Goal: Task Accomplishment & Management: Use online tool/utility

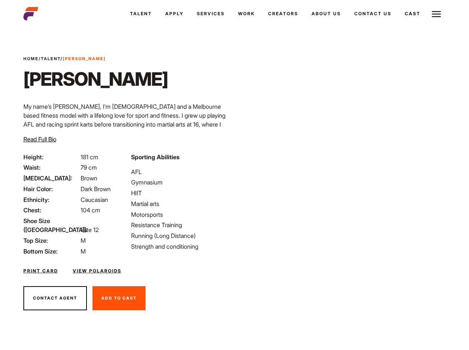
click at [398, 24] on link "Cast" at bounding box center [412, 14] width 29 height 20
click at [0, 0] on link "Casted Talent" at bounding box center [0, 0] width 0 height 0
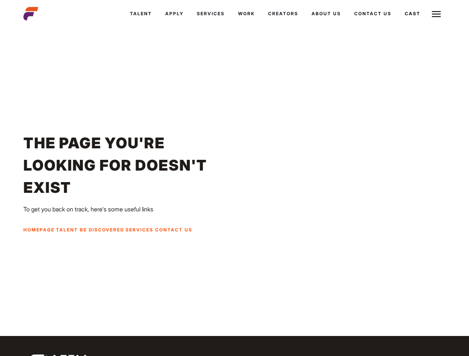
click at [412, 14] on link "Cast" at bounding box center [412, 14] width 29 height 20
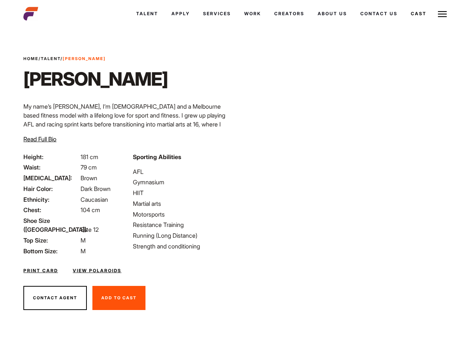
click at [418, 14] on link "Cast" at bounding box center [418, 14] width 29 height 20
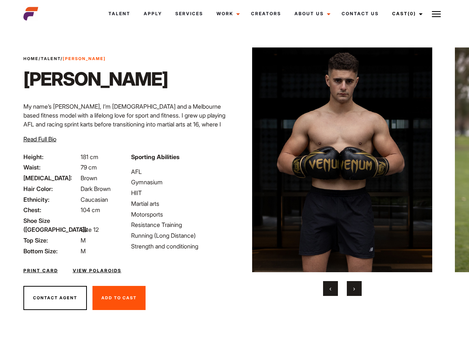
click at [405, 14] on link "Cast (0)" at bounding box center [406, 14] width 42 height 20
click at [436, 14] on img at bounding box center [436, 14] width 9 height 9
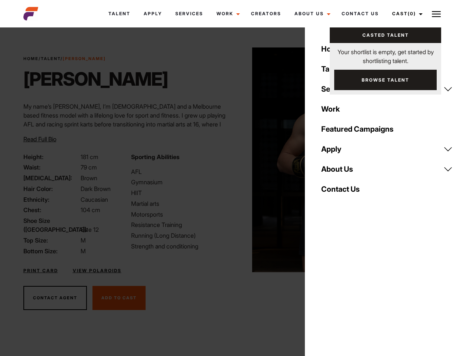
click at [342, 172] on img at bounding box center [342, 160] width 180 height 225
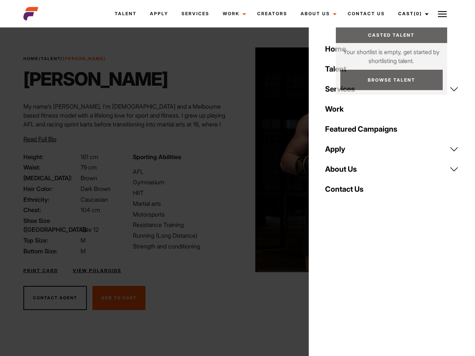
click at [234, 160] on div "Sporting Abilities AFL Gymnasium HIIT Martial arts Motorsports Resistance Train…" at bounding box center [182, 204] width 109 height 103
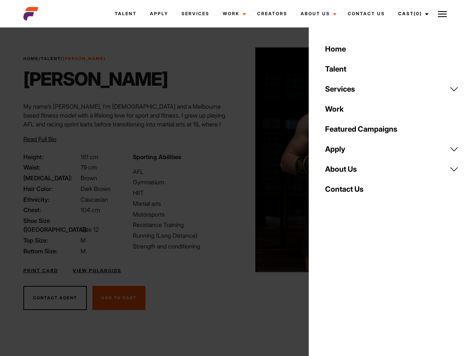
click at [330, 289] on button "‹" at bounding box center [334, 288] width 15 height 15
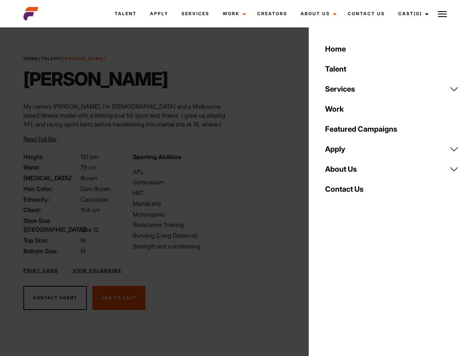
click at [354, 289] on div "Home Talent Services Talent Casting Photography Videography Creative Hair and M…" at bounding box center [392, 178] width 166 height 356
